Goal: Information Seeking & Learning: Learn about a topic

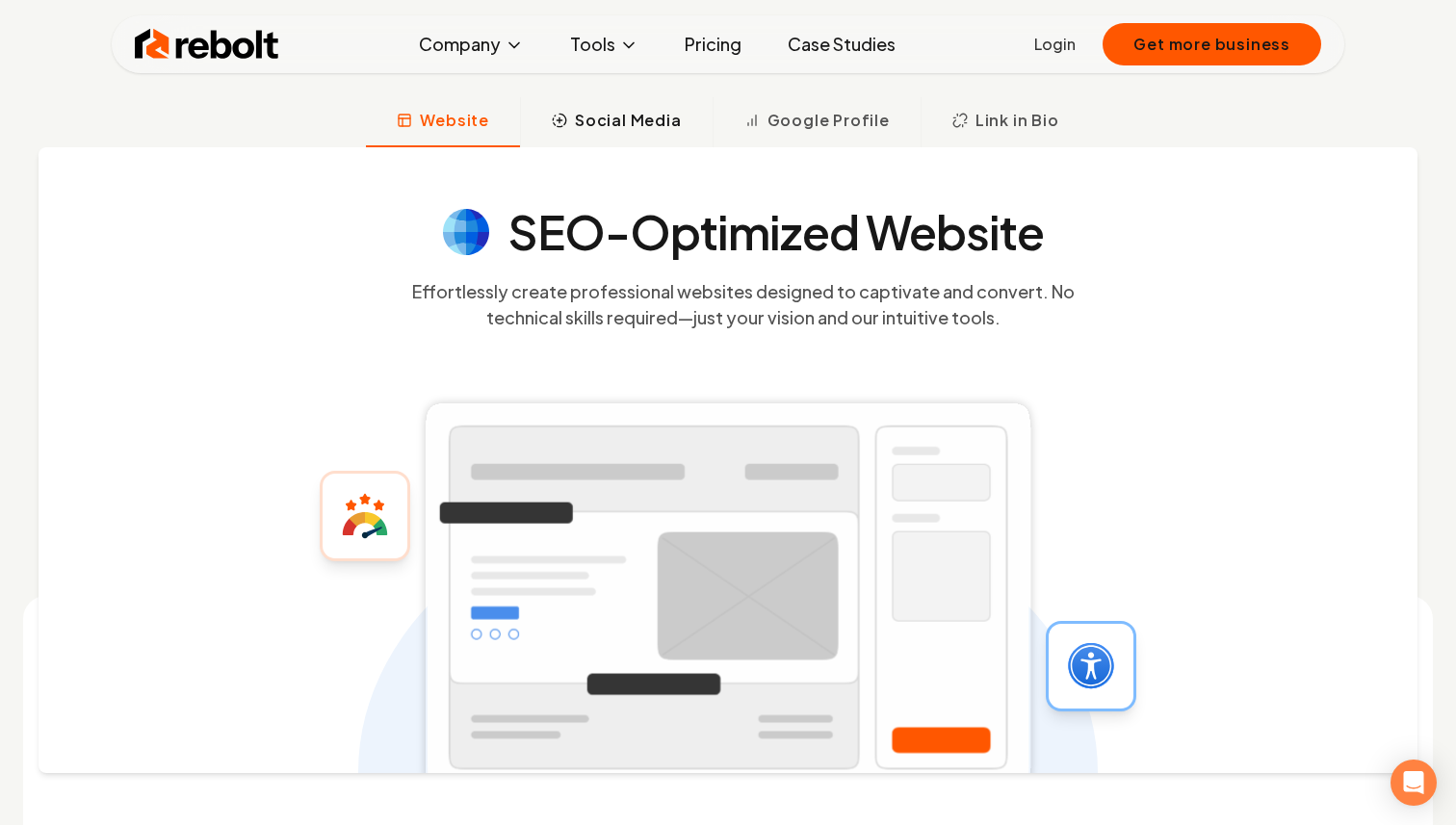
click at [623, 136] on button "Social Media" at bounding box center [615, 122] width 192 height 50
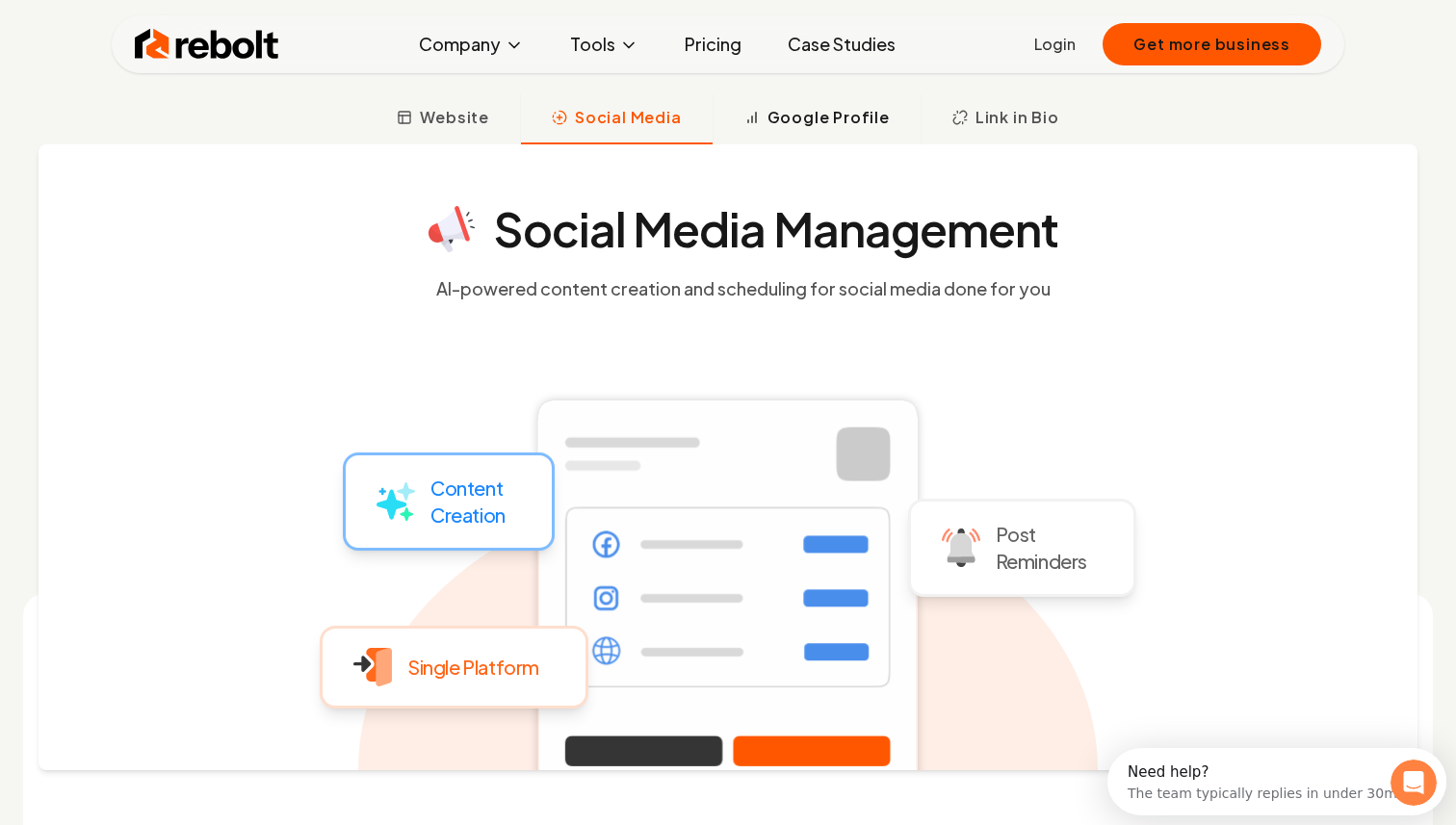
click at [829, 112] on span "Google Profile" at bounding box center [828, 117] width 123 height 23
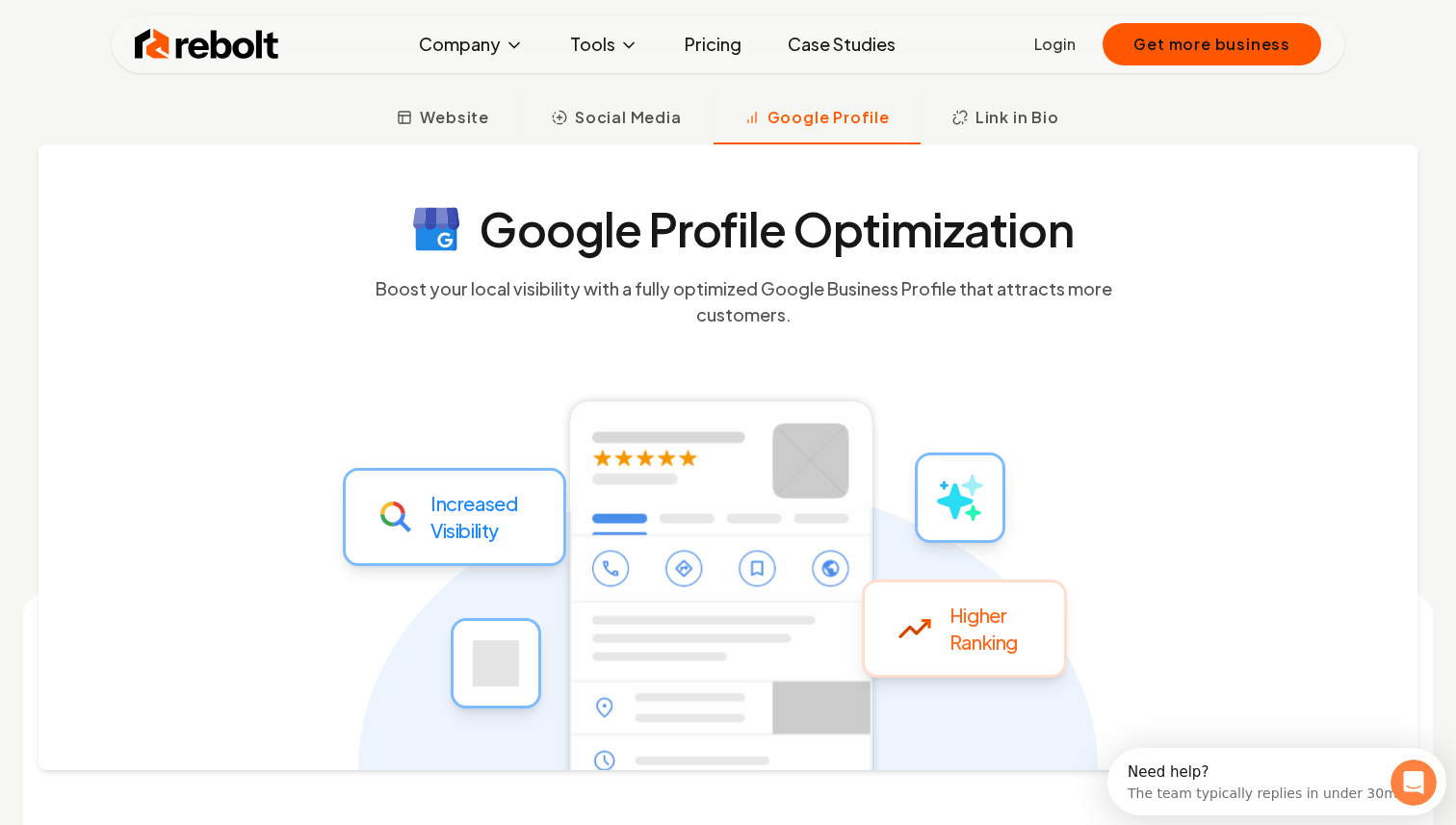
scroll to position [695, 0]
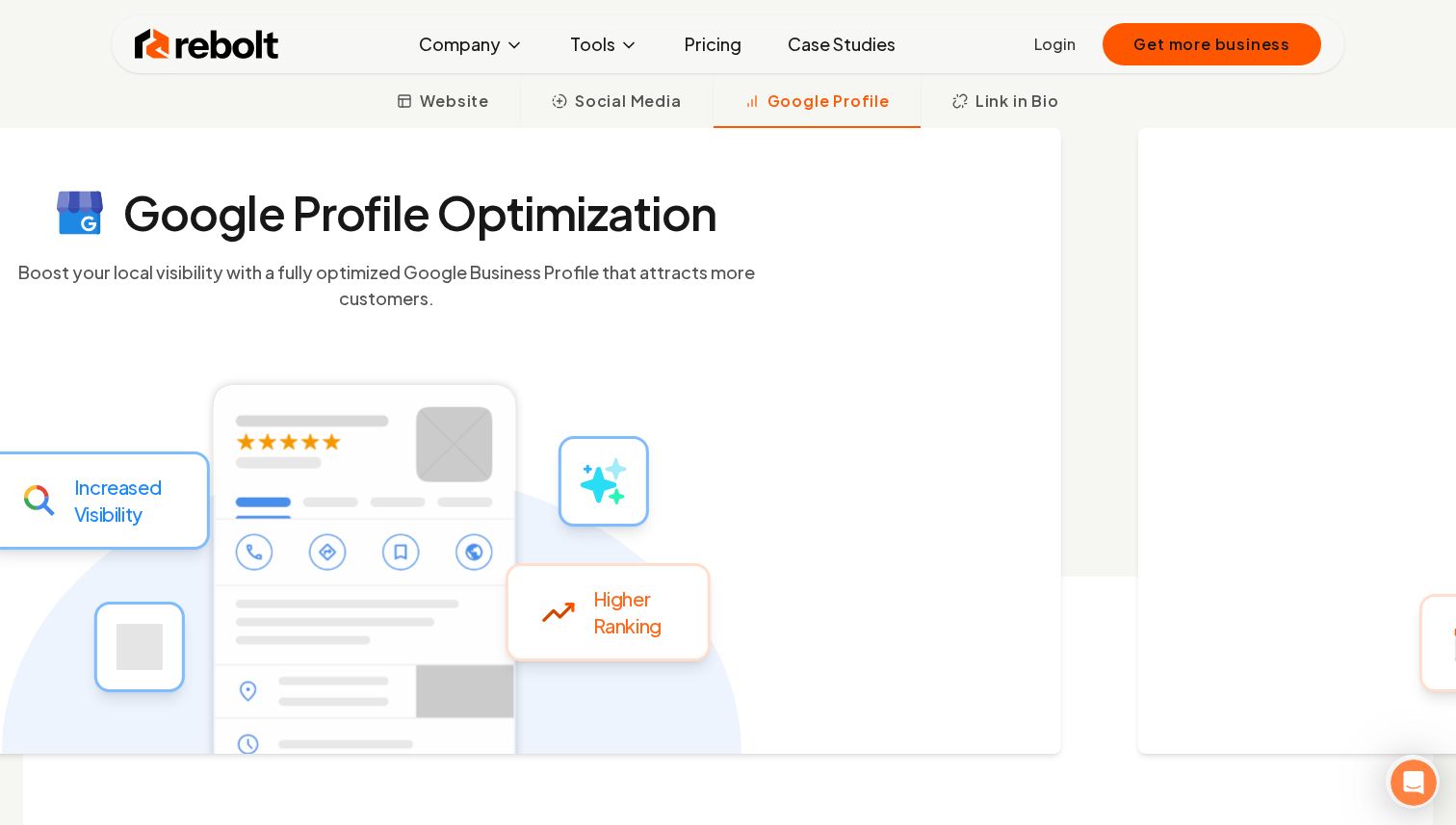
drag, startPoint x: 1098, startPoint y: 216, endPoint x: 845, endPoint y: 236, distance: 253.8
click at [842, 235] on section "Google Profile Optimization Boost your local visibility with a fully optimized …" at bounding box center [387, 250] width 1233 height 122
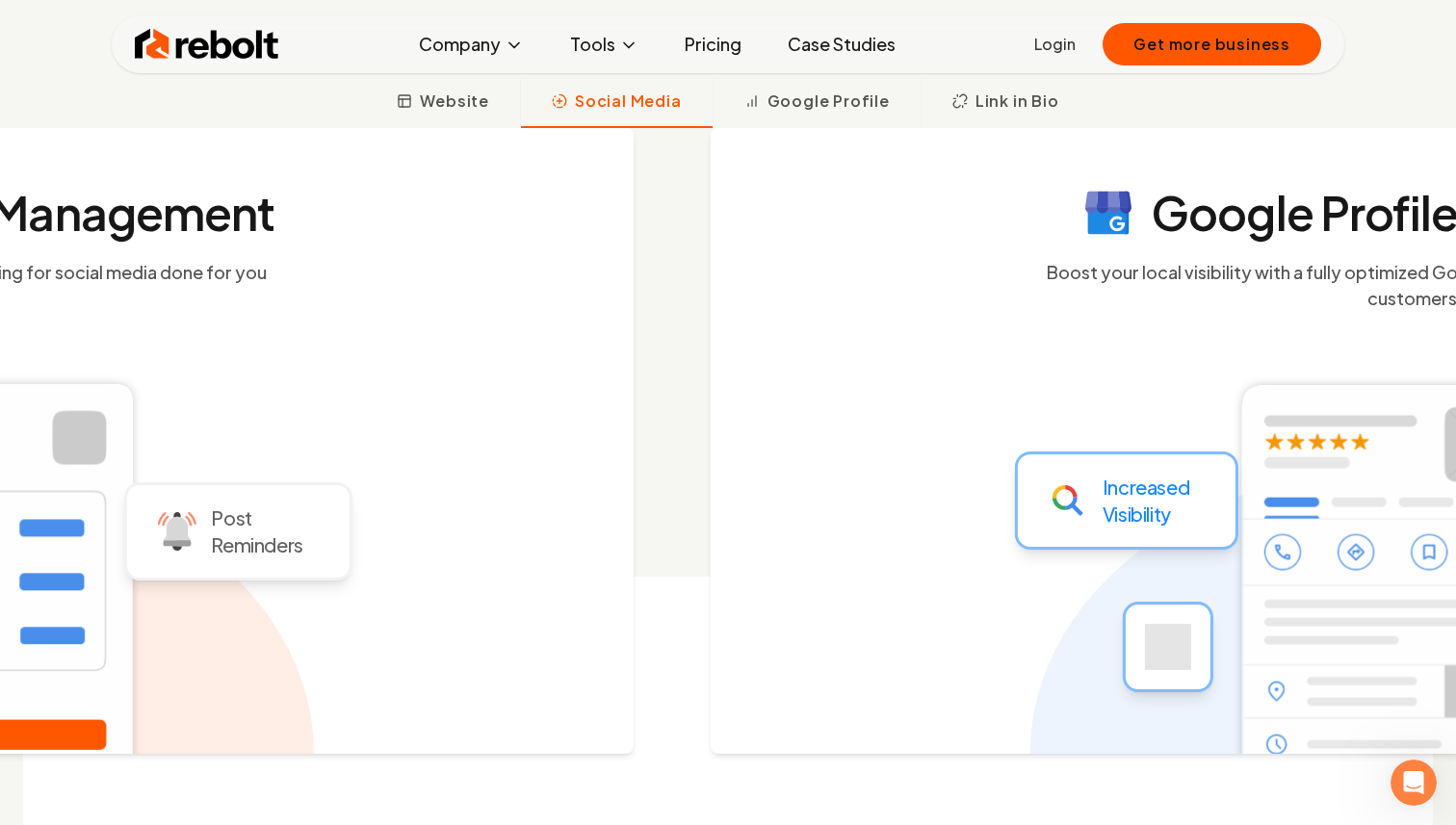
click at [655, 270] on div "SEO-Optimized Website Effortlessly create professional websites designed to cap…" at bounding box center [728, 444] width 1456 height 633
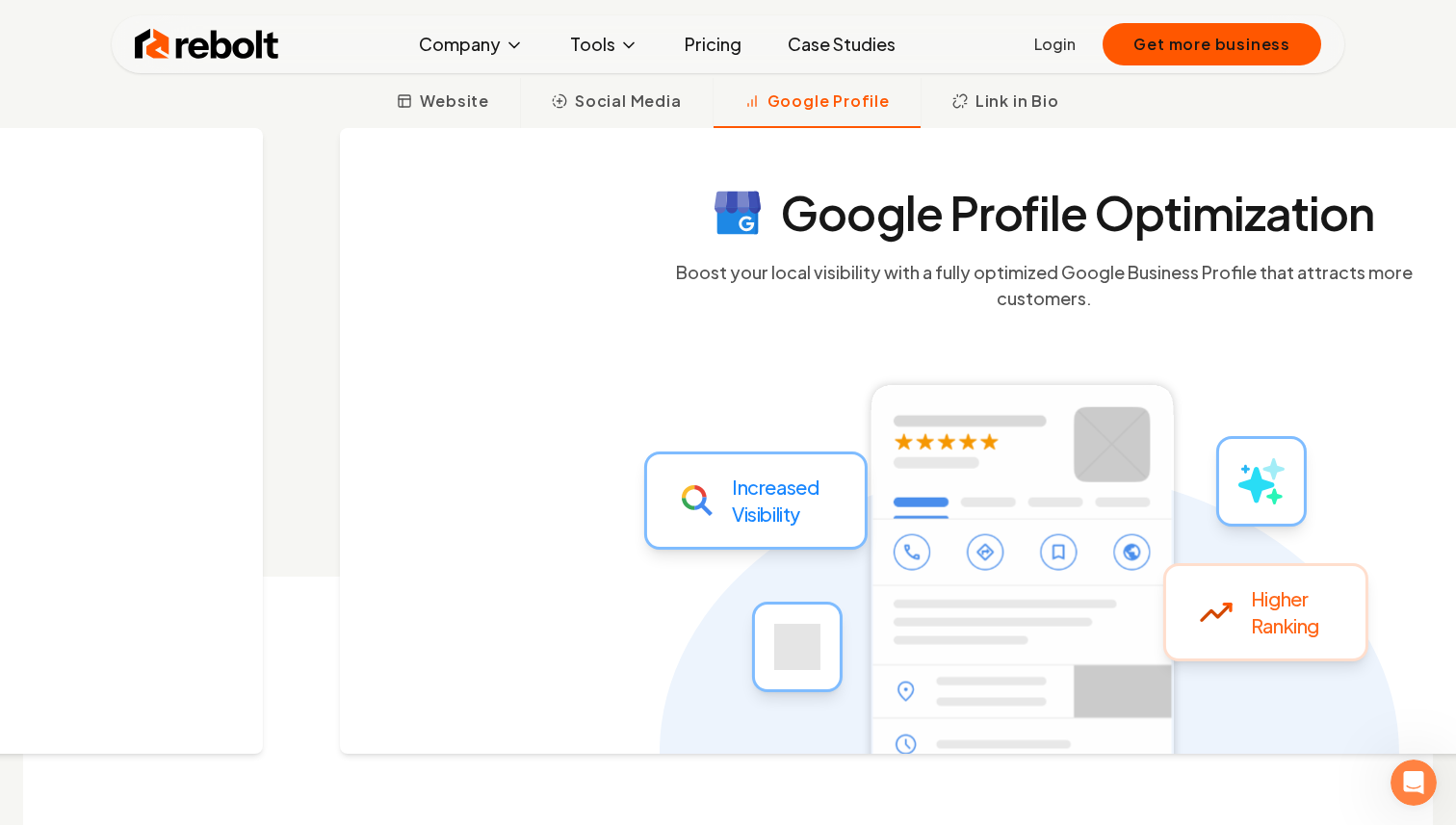
drag, startPoint x: 834, startPoint y: 264, endPoint x: 428, endPoint y: 285, distance: 406.5
click at [429, 285] on section "Google Profile Optimization Boost your local visibility with a fully optimized …" at bounding box center [1045, 250] width 1233 height 122
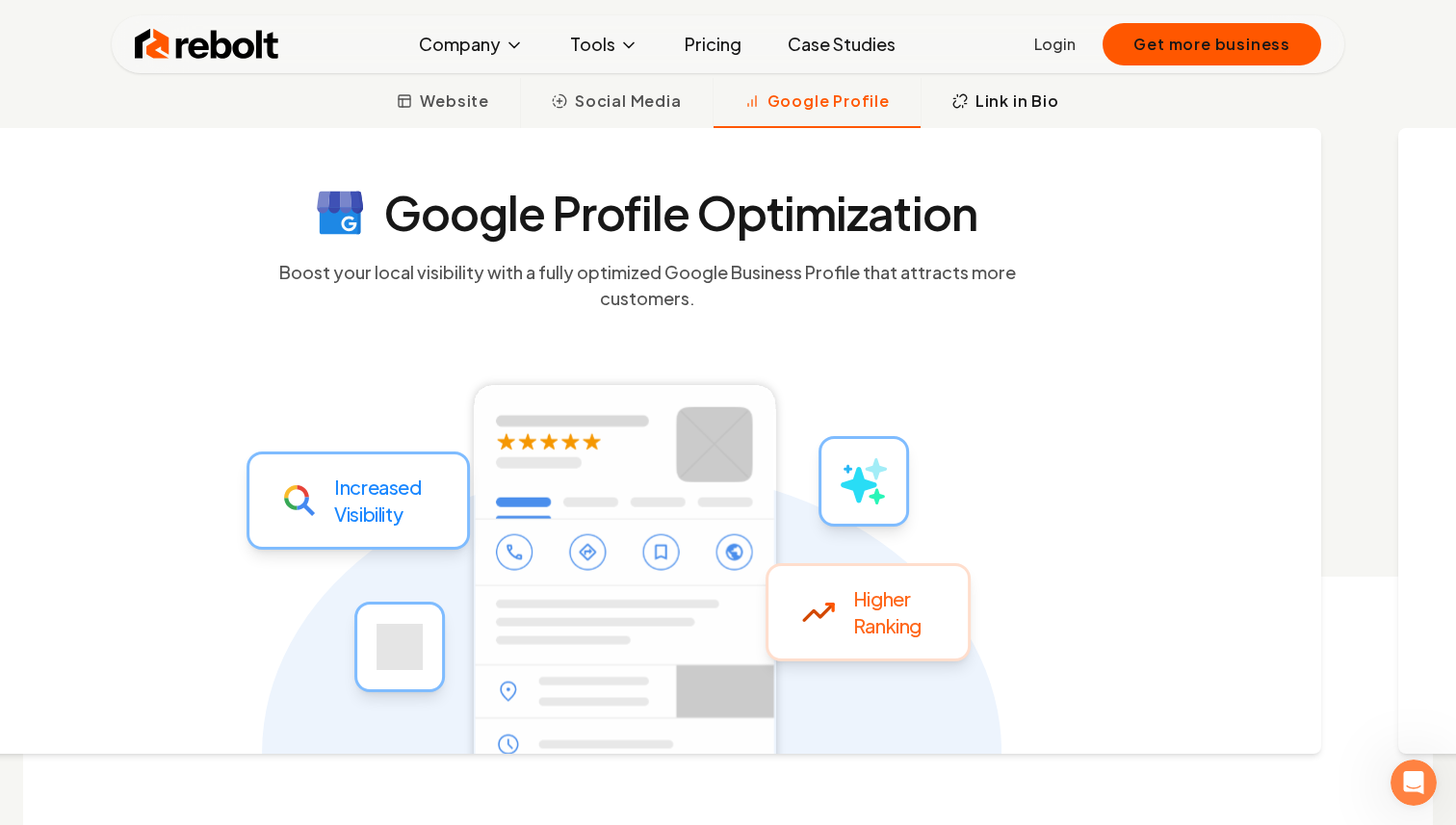
click at [961, 94] on icon at bounding box center [959, 101] width 15 height 15
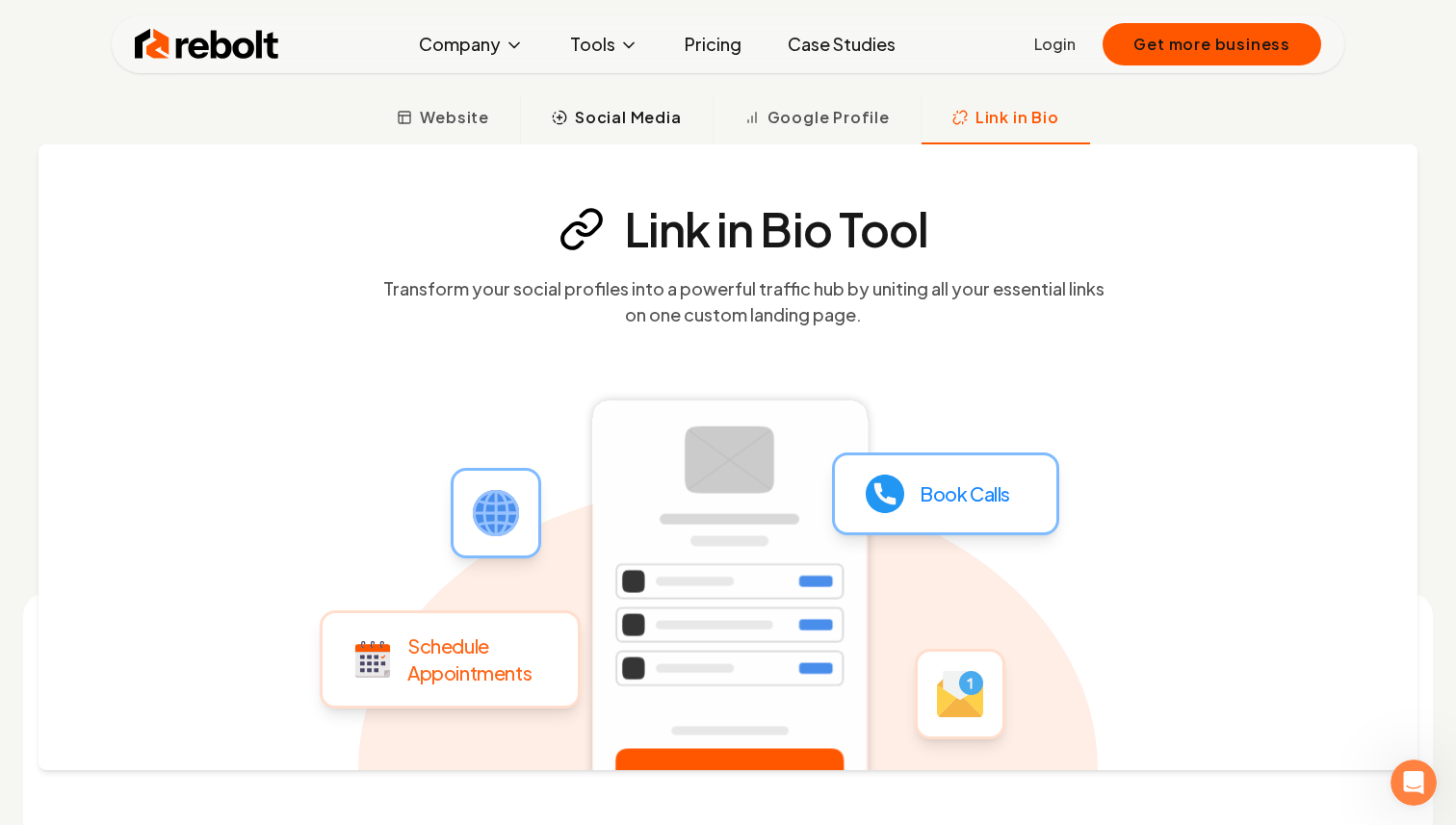
click at [586, 125] on span "Social Media" at bounding box center [627, 117] width 107 height 23
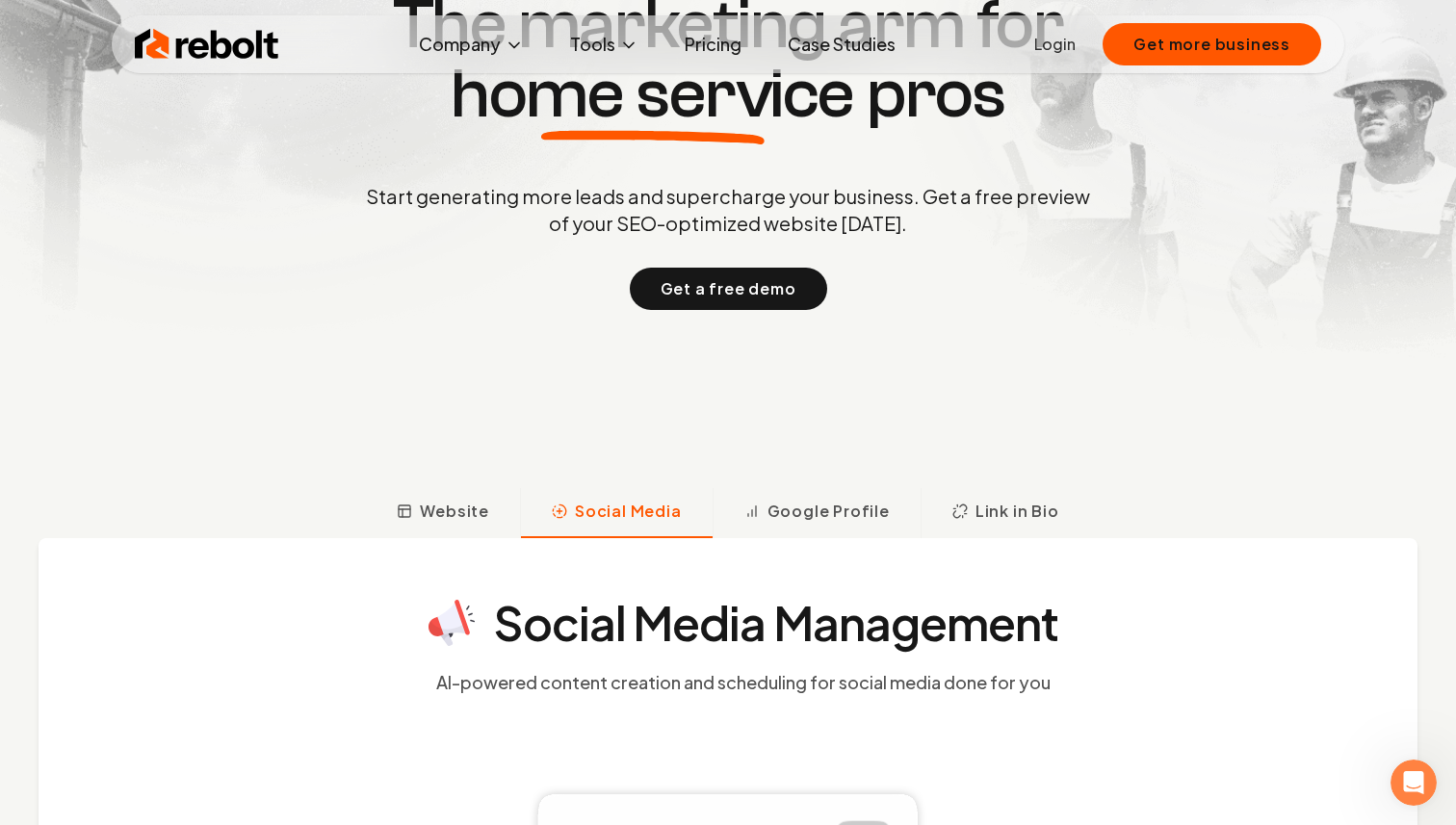
scroll to position [0, 0]
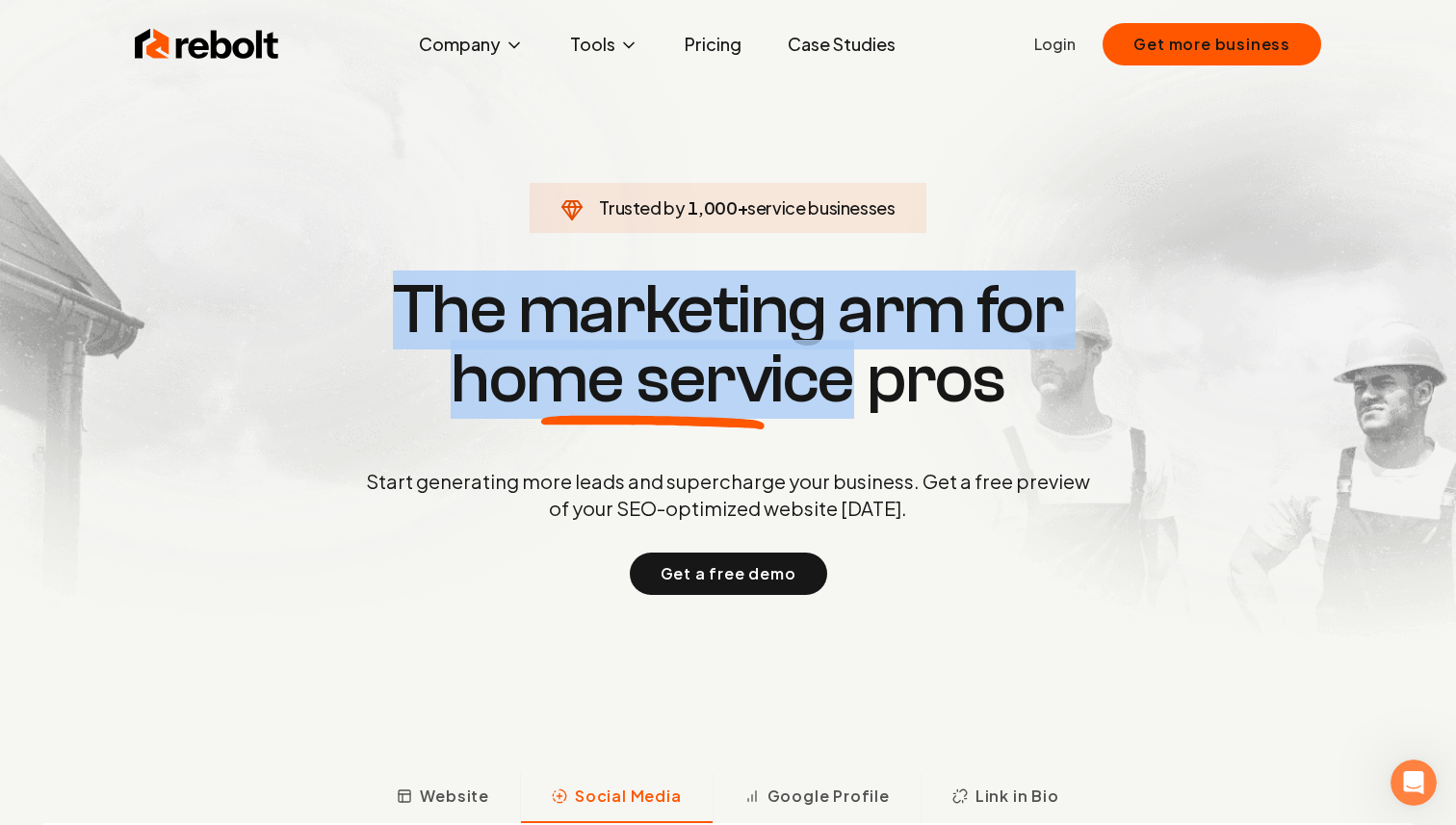
drag, startPoint x: 358, startPoint y: 279, endPoint x: 807, endPoint y: 420, distance: 470.6
click at [807, 414] on h1 "The marketing arm for home service pros" at bounding box center [727, 344] width 924 height 139
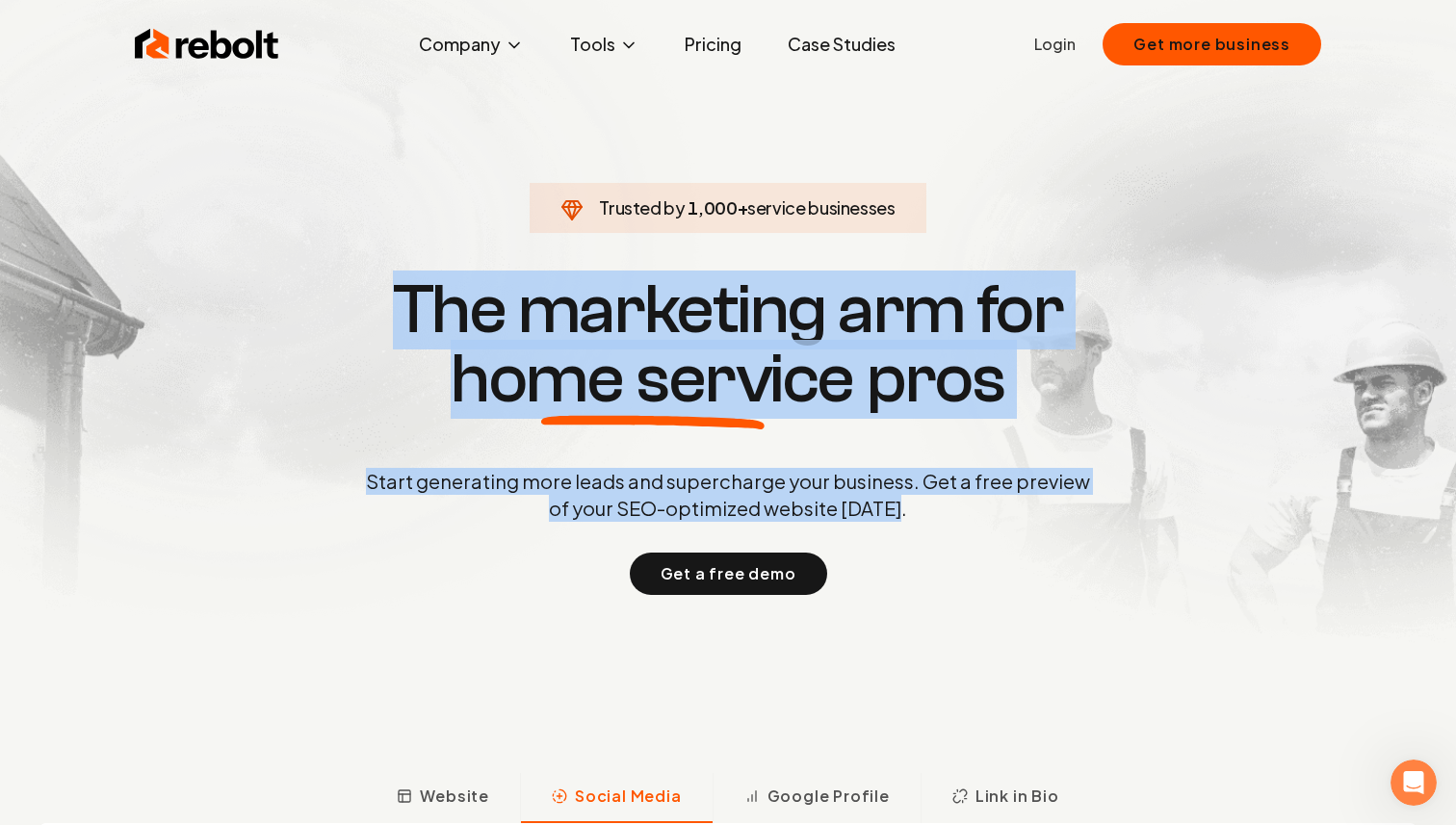
drag, startPoint x: 935, startPoint y: 514, endPoint x: 363, endPoint y: 280, distance: 618.0
click at [363, 280] on div "Trusted by 1,000 + service businesses The marketing arm for home service pros S…" at bounding box center [728, 433] width 955 height 323
click at [363, 280] on h1 "The marketing arm for home service pros" at bounding box center [727, 344] width 924 height 139
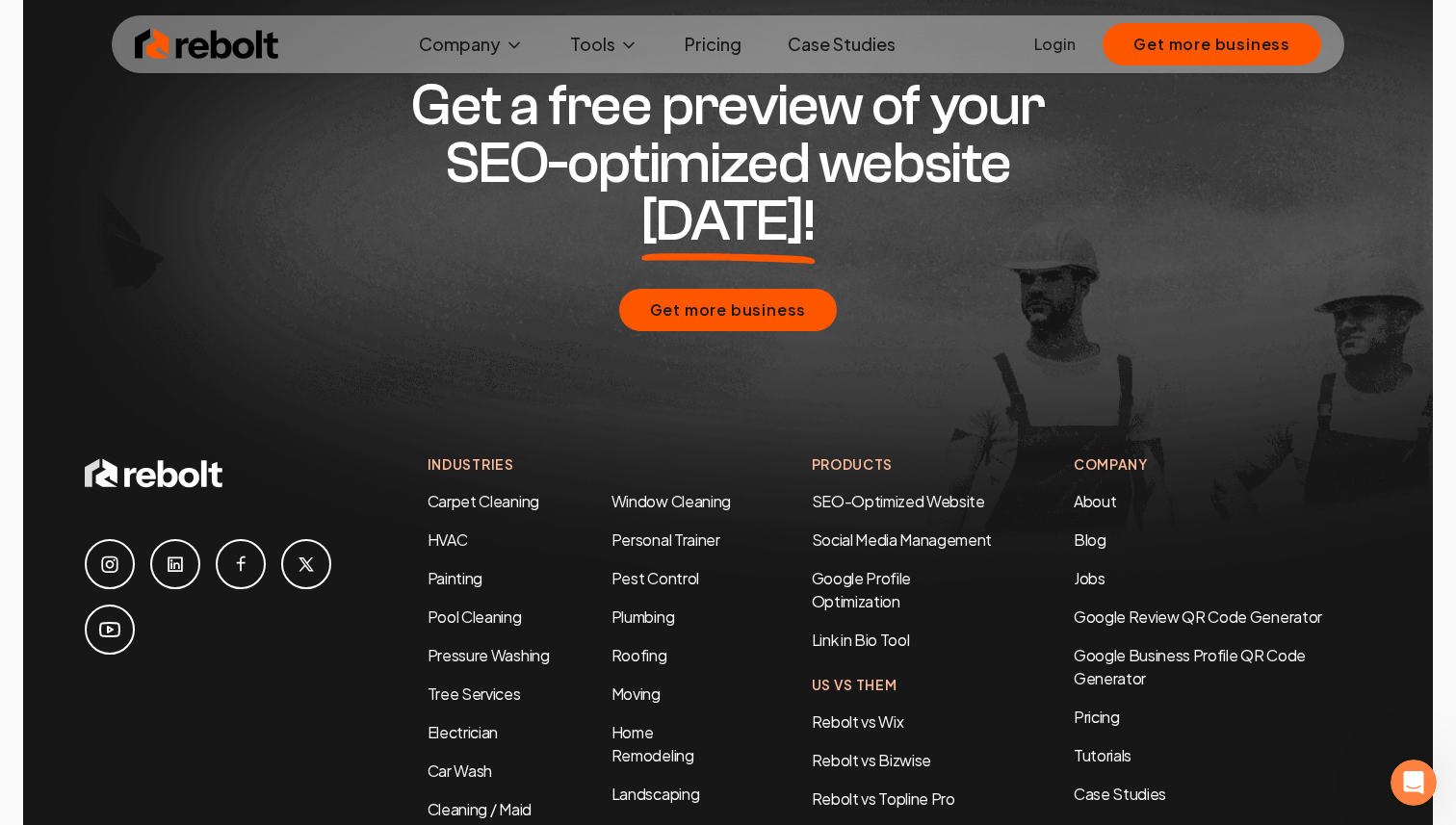
scroll to position [9317, 0]
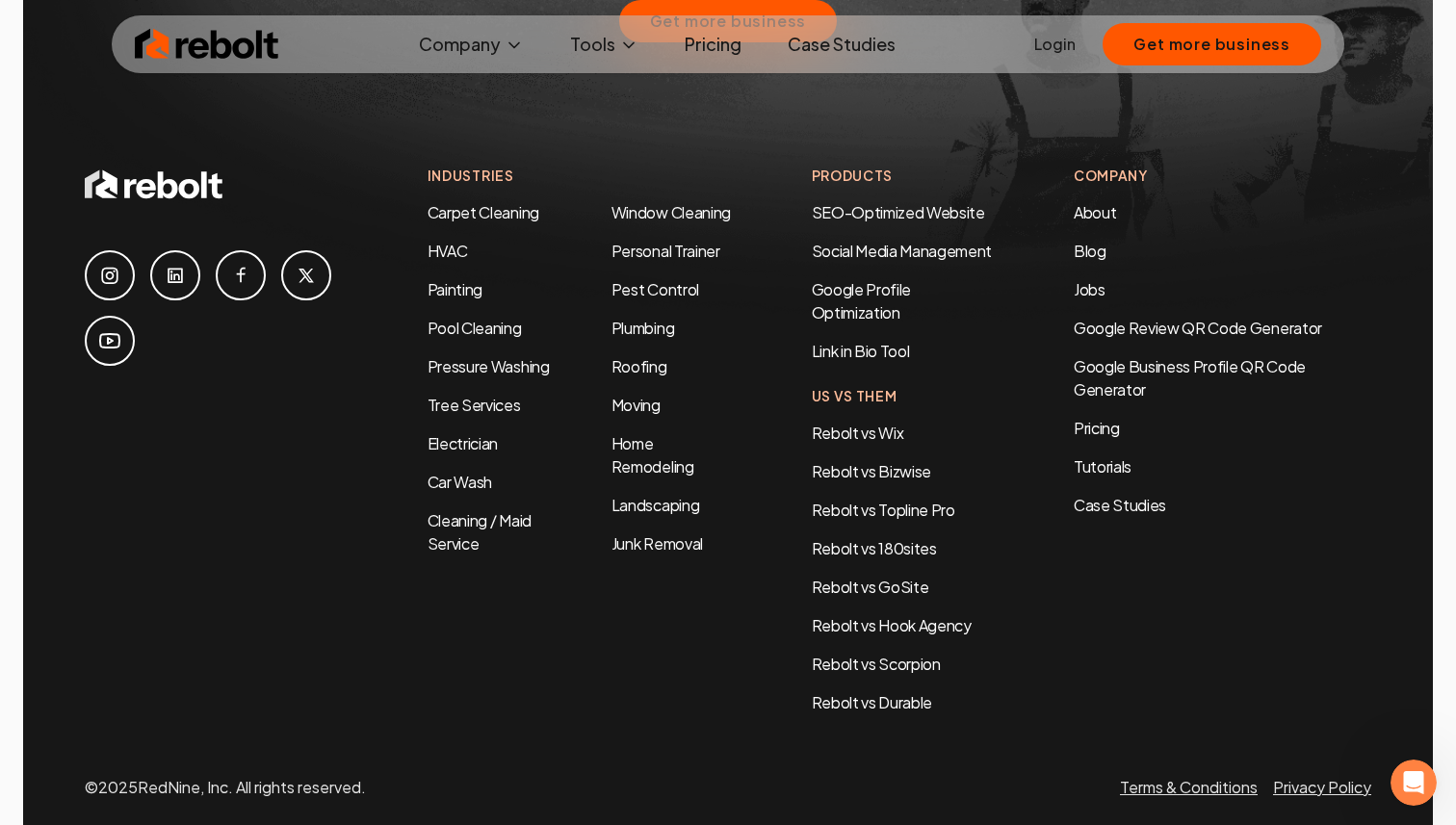
click at [262, 250] on div at bounding box center [236, 308] width 304 height 116
click at [245, 263] on icon at bounding box center [240, 274] width 23 height 23
click at [232, 263] on icon at bounding box center [240, 274] width 23 height 23
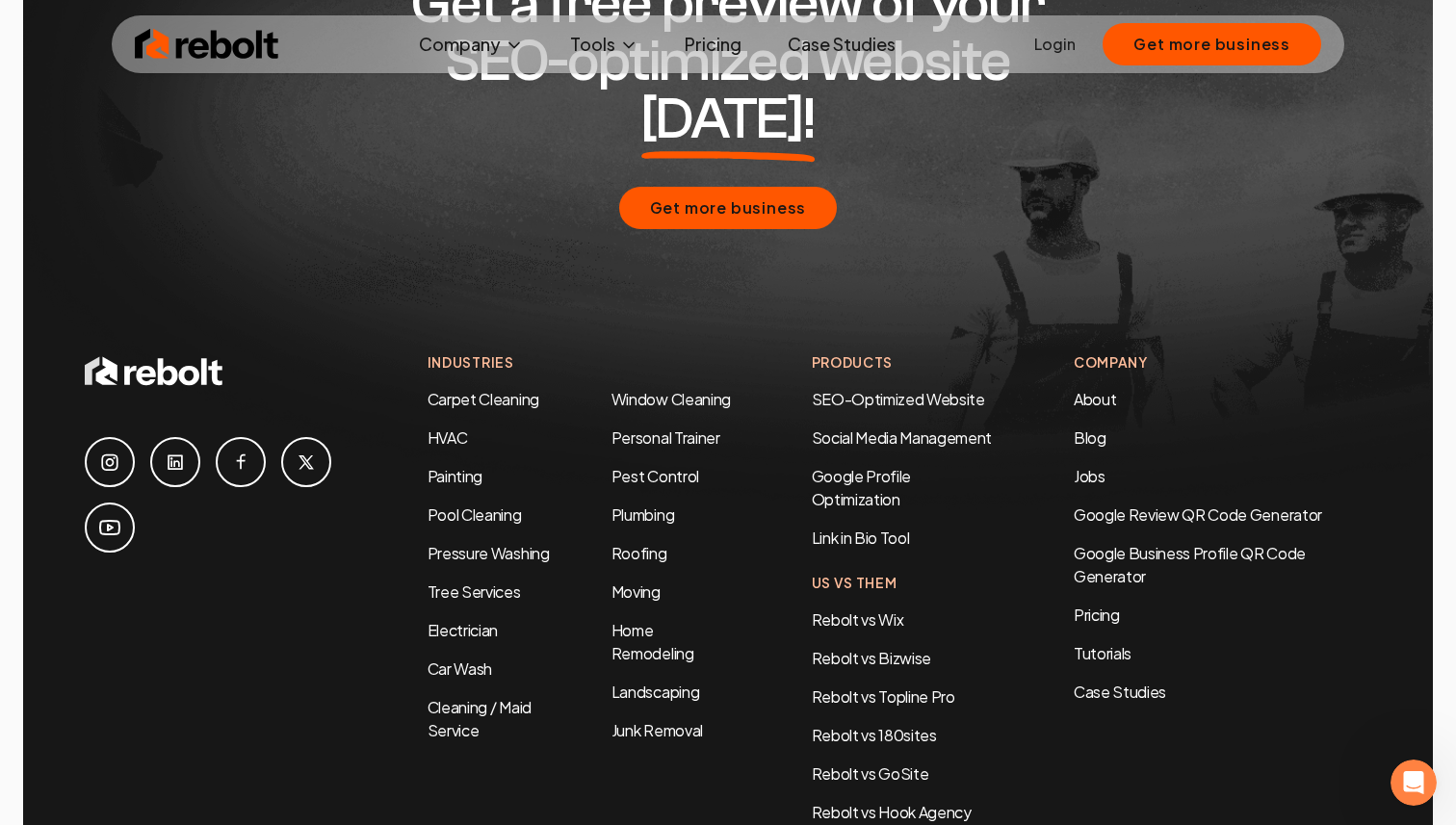
scroll to position [9200, 0]
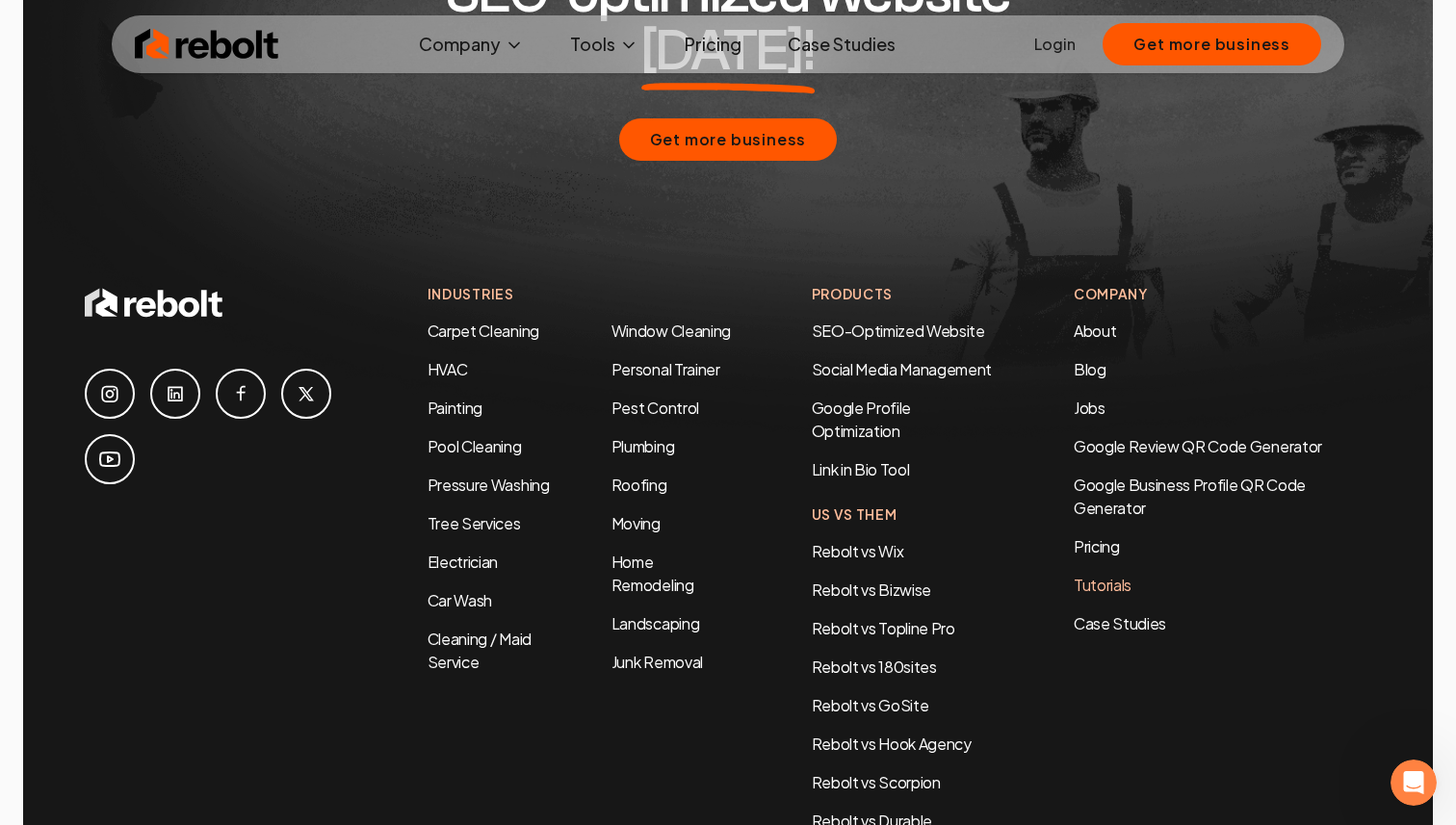
click at [1113, 574] on link "Tutorials" at bounding box center [1222, 585] width 297 height 23
